Goal: Task Accomplishment & Management: Use online tool/utility

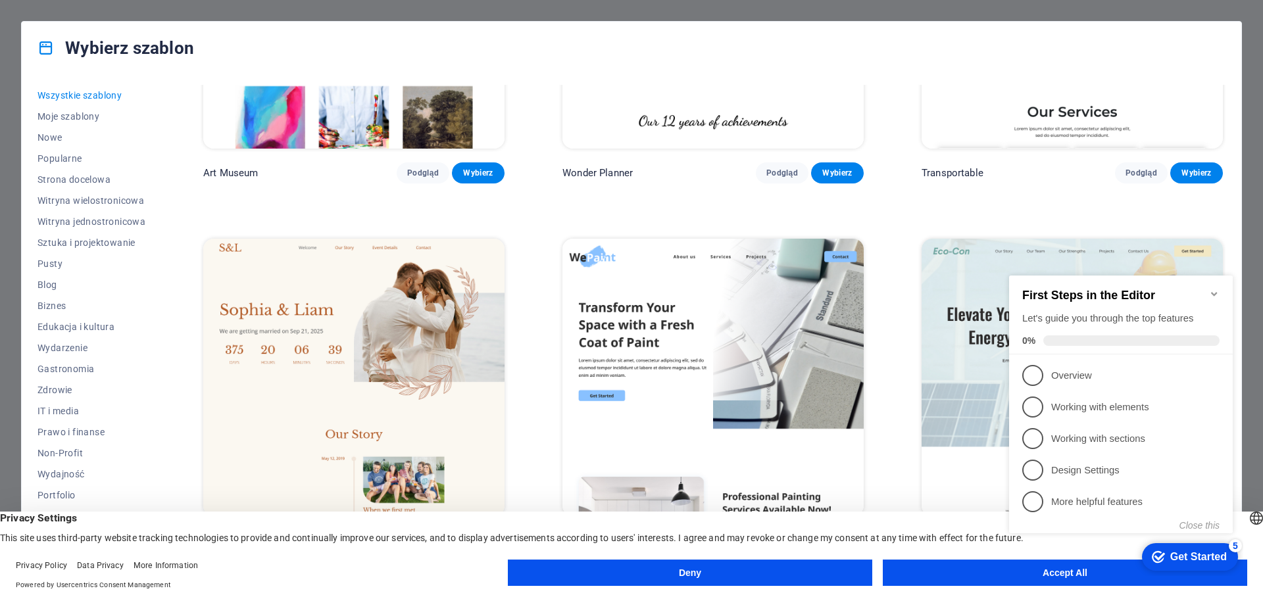
scroll to position [724, 0]
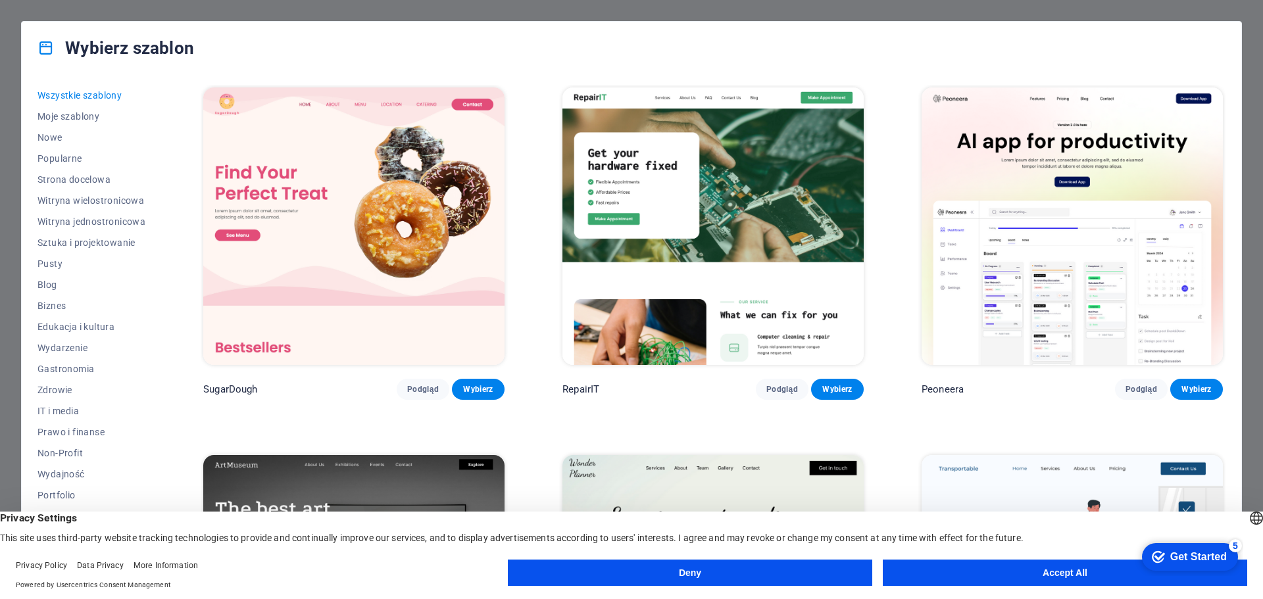
click at [1007, 572] on button "Accept All" at bounding box center [1065, 573] width 364 height 26
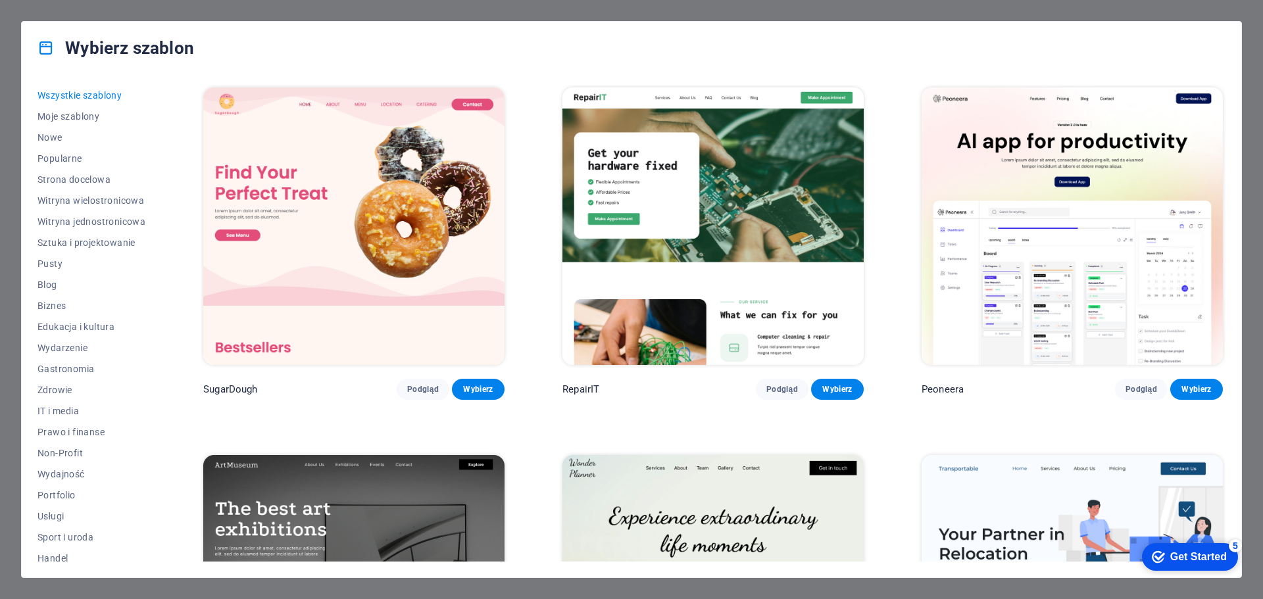
click at [556, 23] on div "Wybierz szablon" at bounding box center [632, 48] width 1220 height 53
click at [585, 7] on div "Wybierz szablon Wszystkie szablony Moje szablony Nowe Popularne Strona docelowa…" at bounding box center [631, 299] width 1263 height 599
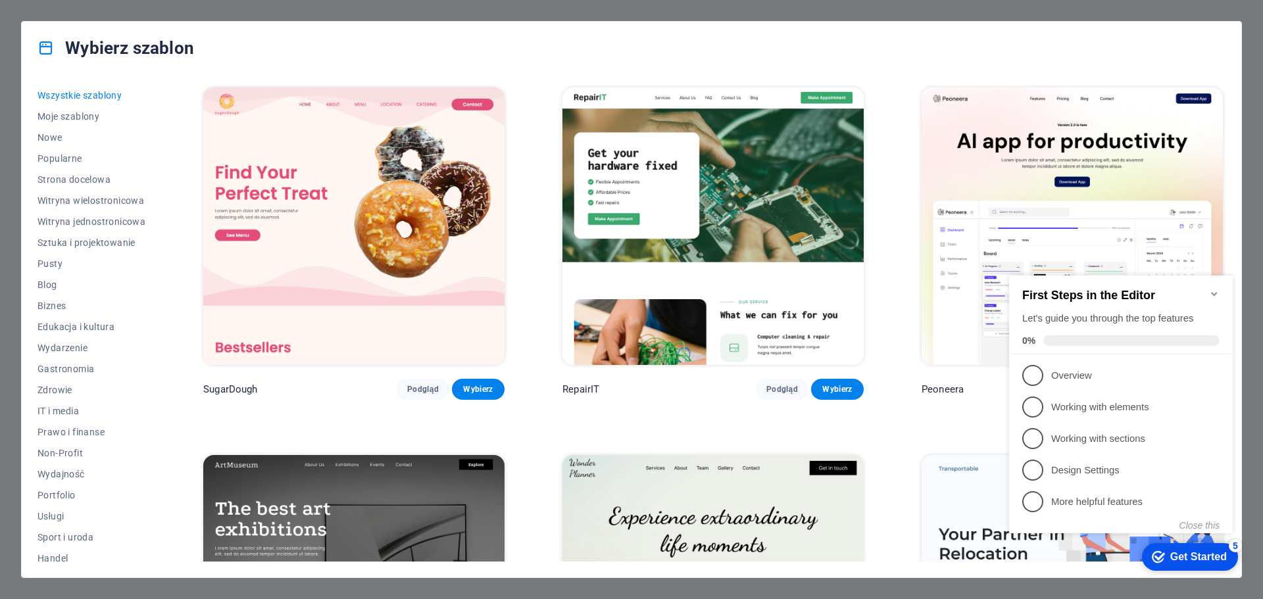
click at [1170, 562] on div "Get Started" at bounding box center [1198, 557] width 57 height 12
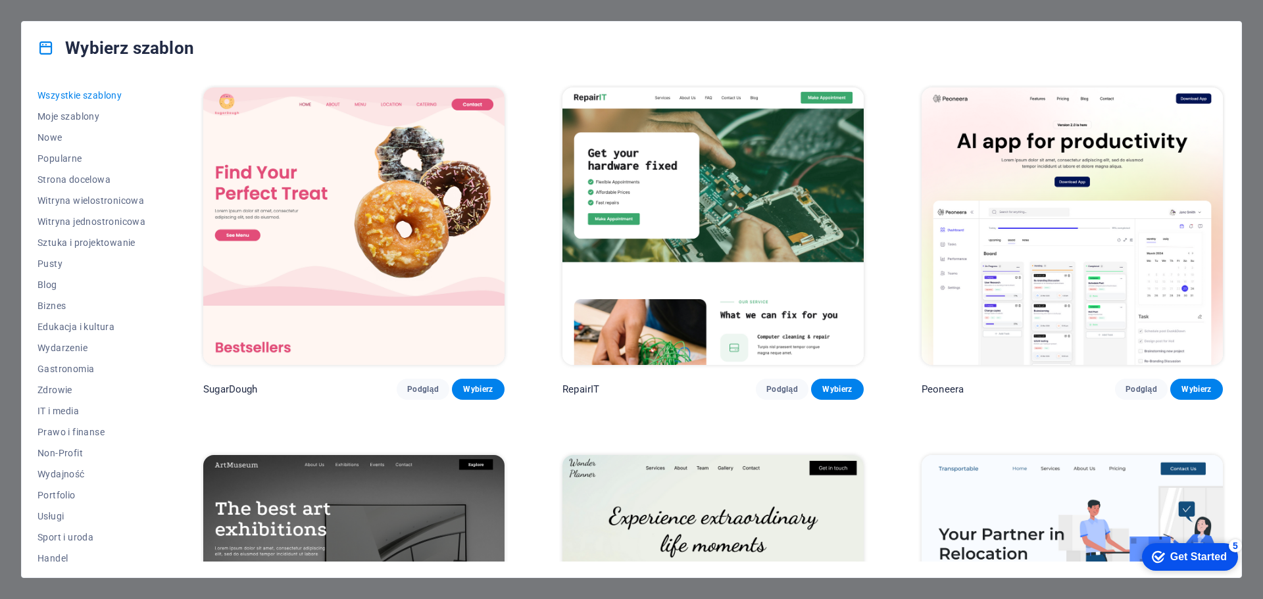
click at [1170, 562] on div "Get Started" at bounding box center [1198, 557] width 57 height 12
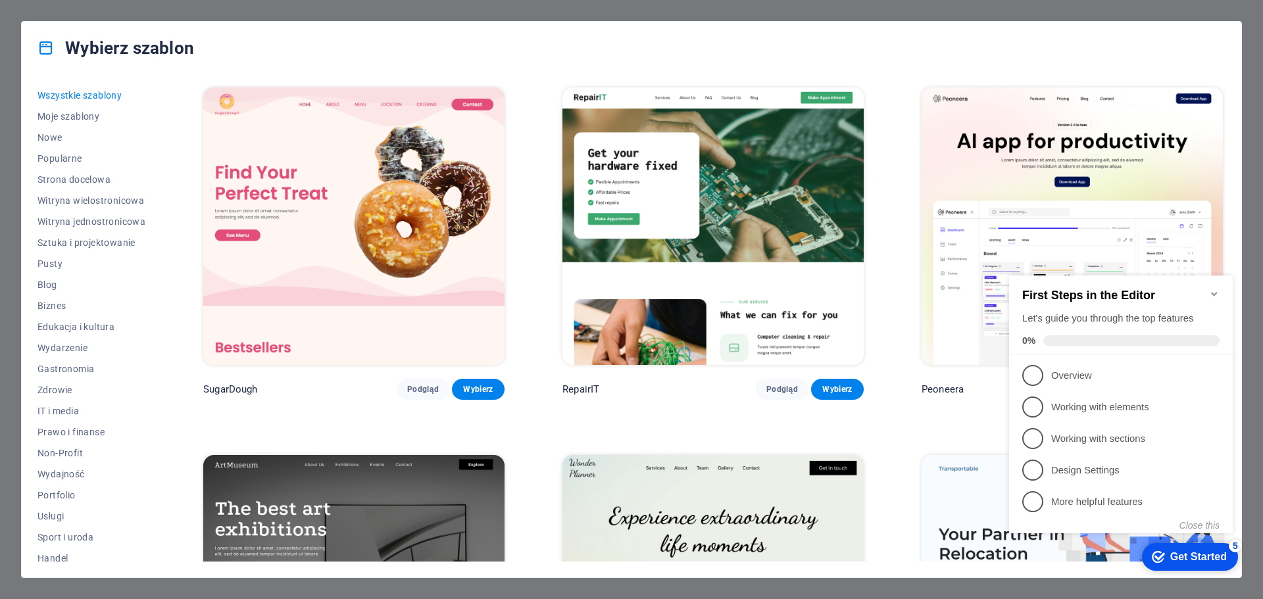
click at [1170, 556] on div "Get Started" at bounding box center [1198, 557] width 57 height 12
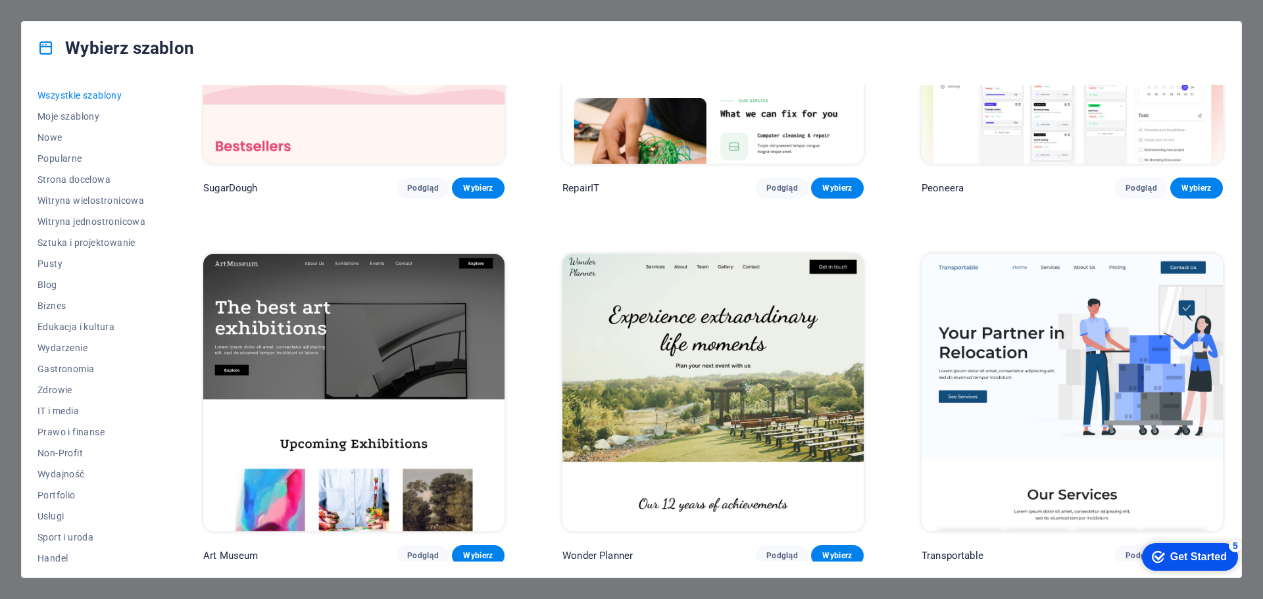
scroll to position [329, 0]
